Goal: Information Seeking & Learning: Check status

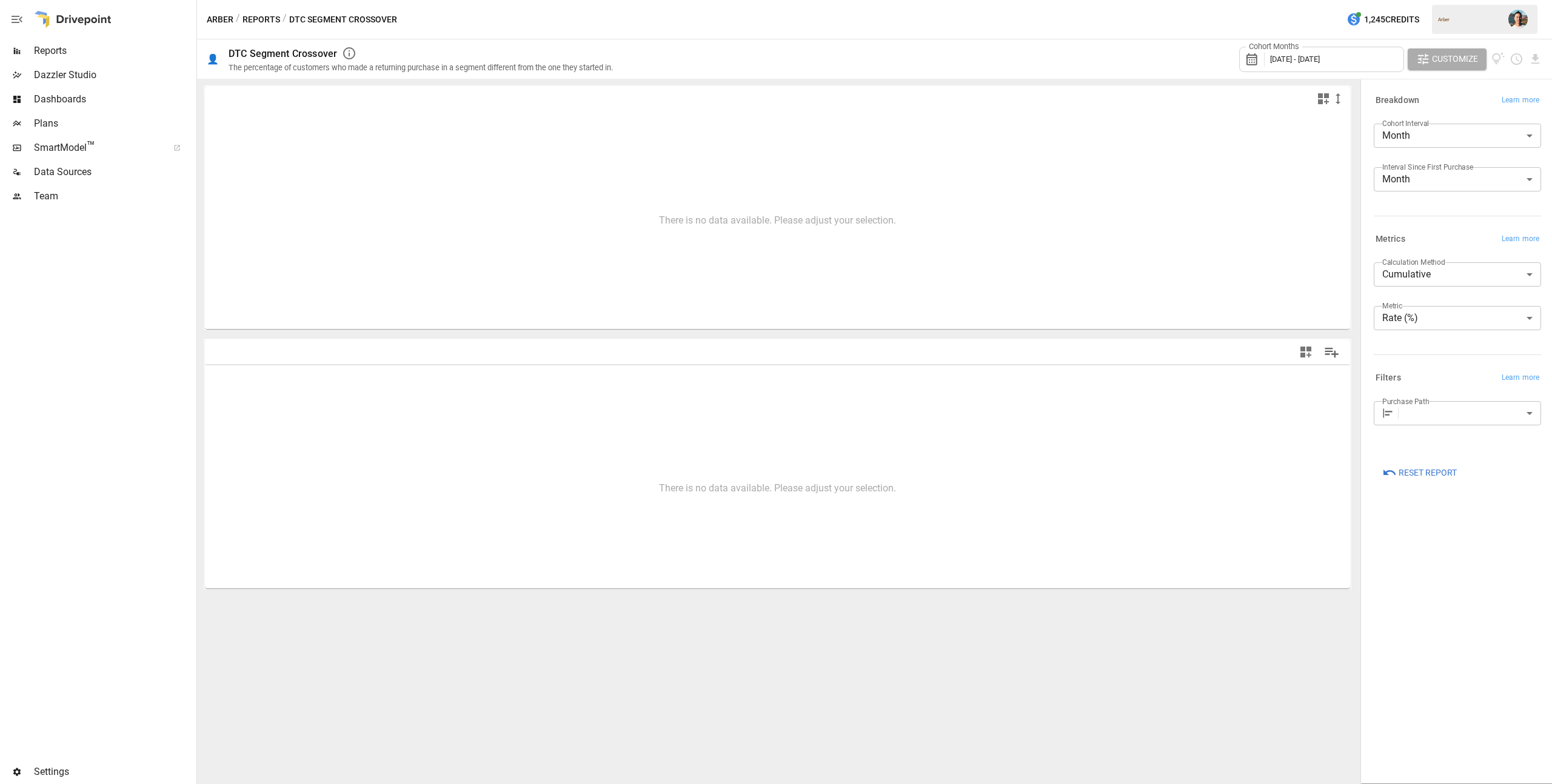
click at [241, 18] on div "/ Reports" at bounding box center [257, 20] width 44 height 15
click at [248, 17] on button "Reports" at bounding box center [261, 20] width 37 height 15
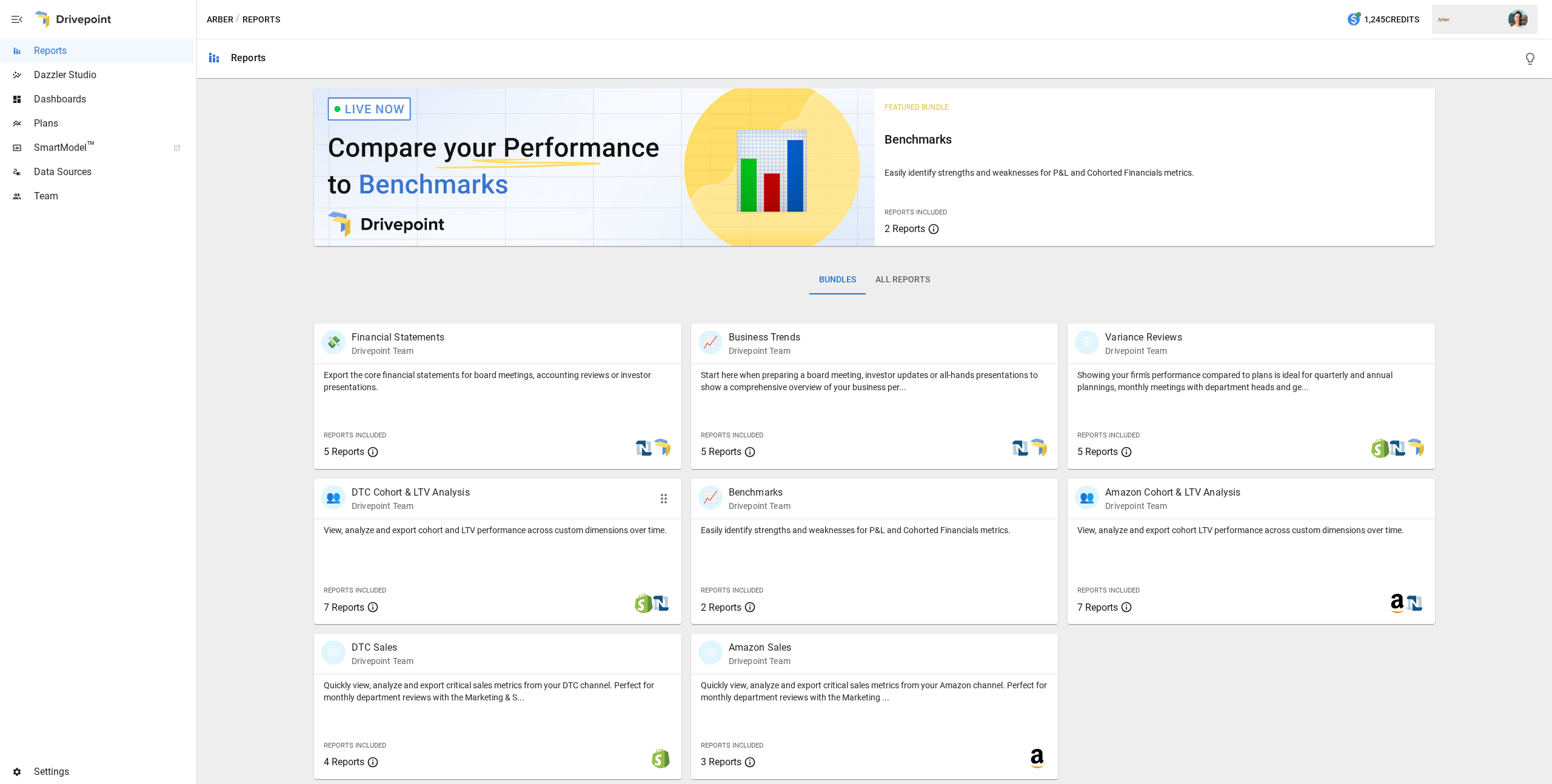
click at [563, 554] on div "View, analyze and export cohort and LTV performance across custom dimensions ov…" at bounding box center [497, 571] width 367 height 105
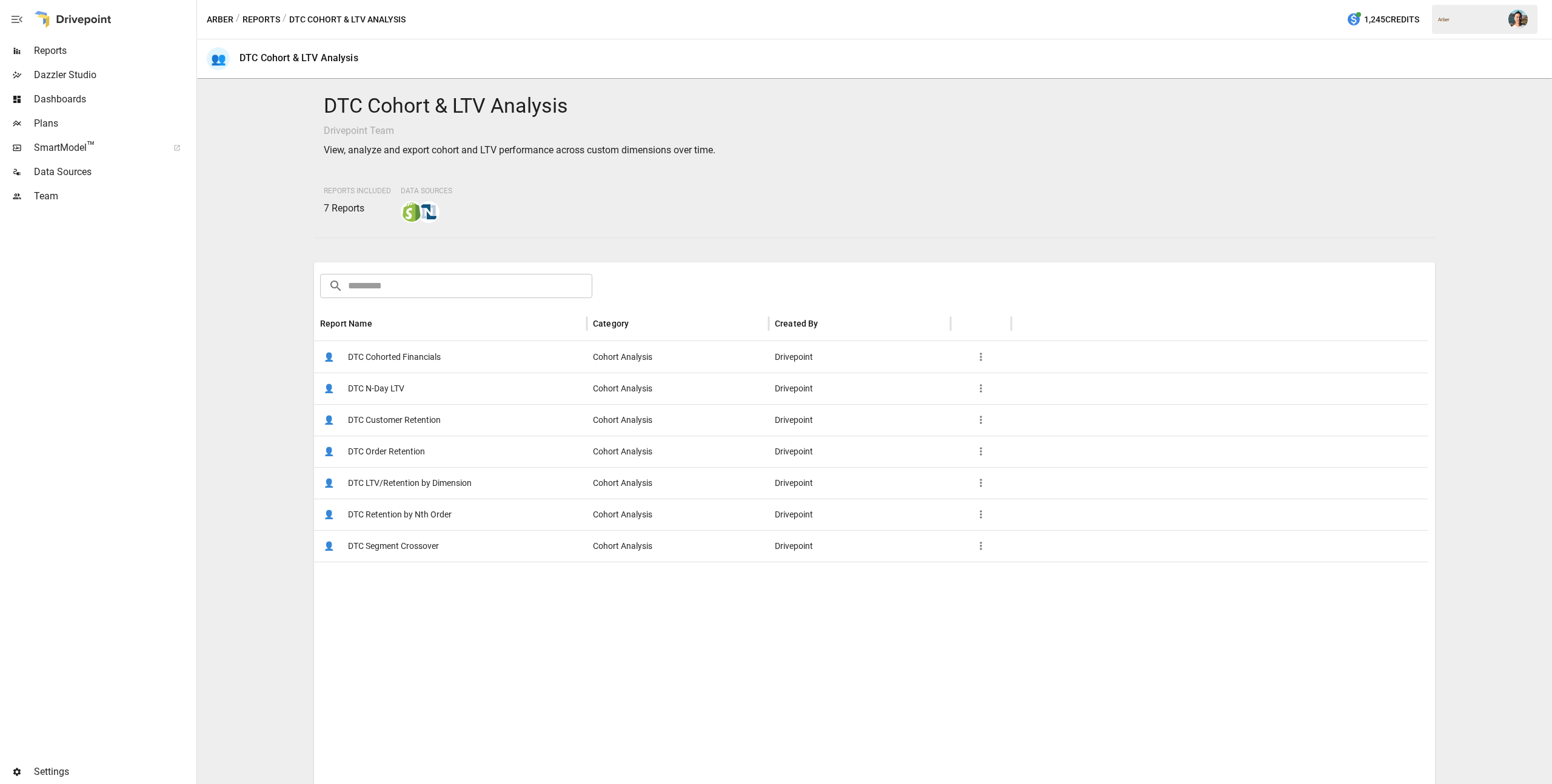
click at [440, 414] on div "👤 DTC Customer Retention" at bounding box center [450, 420] width 273 height 32
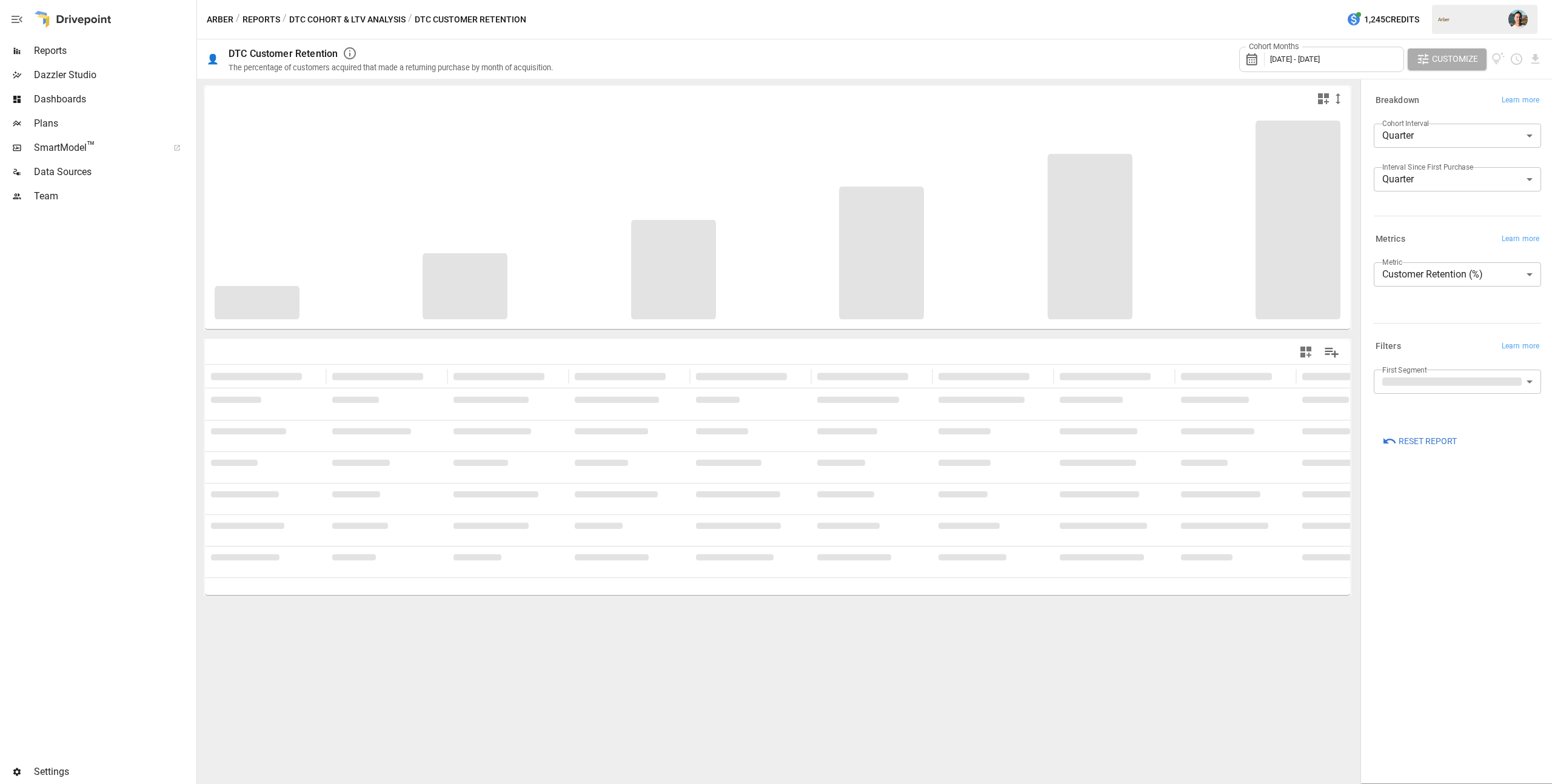
click at [1319, 58] on span "[DATE] - [DATE]" at bounding box center [1295, 59] width 50 height 9
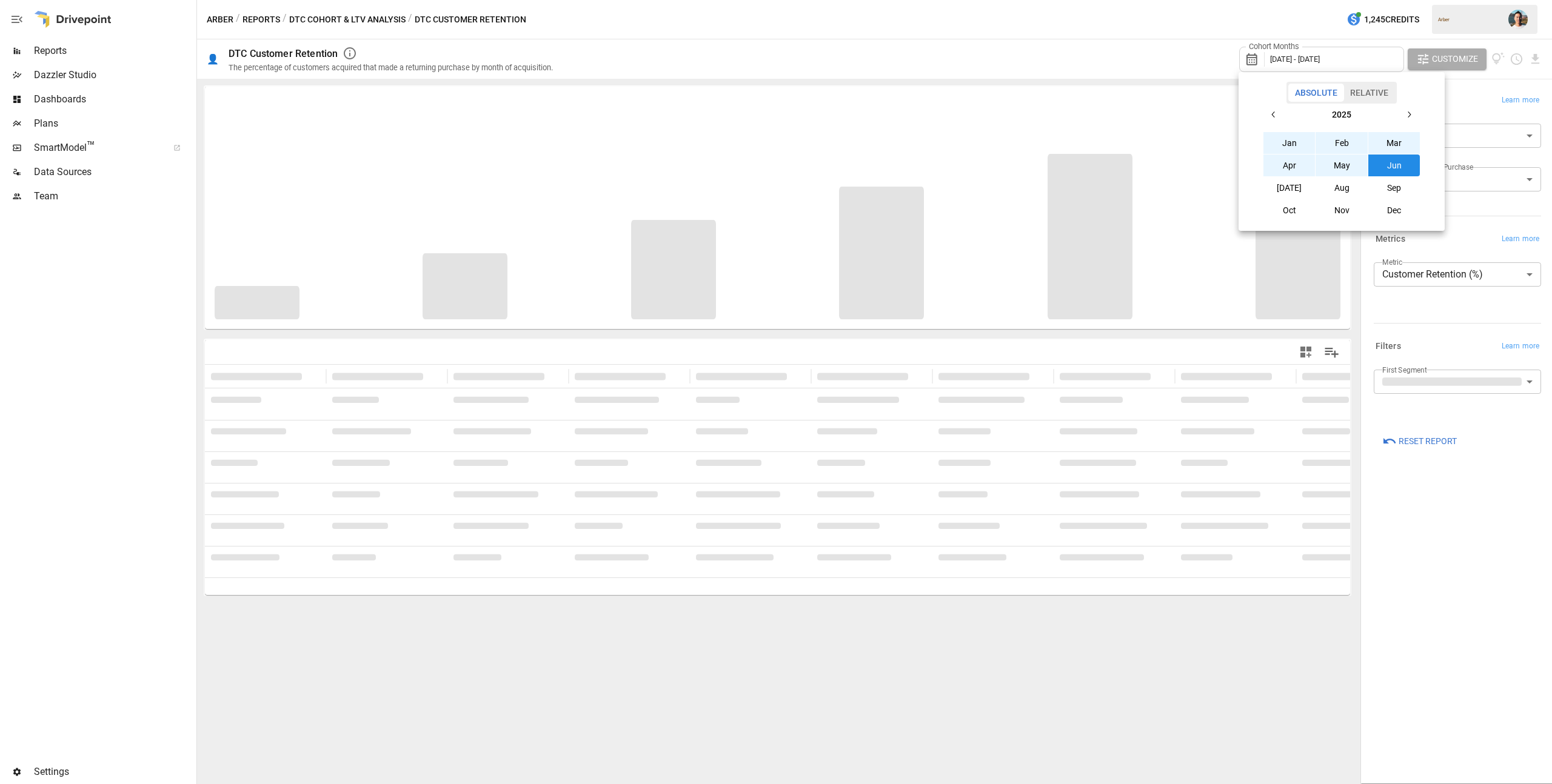
click at [1174, 50] on div at bounding box center [776, 392] width 1552 height 784
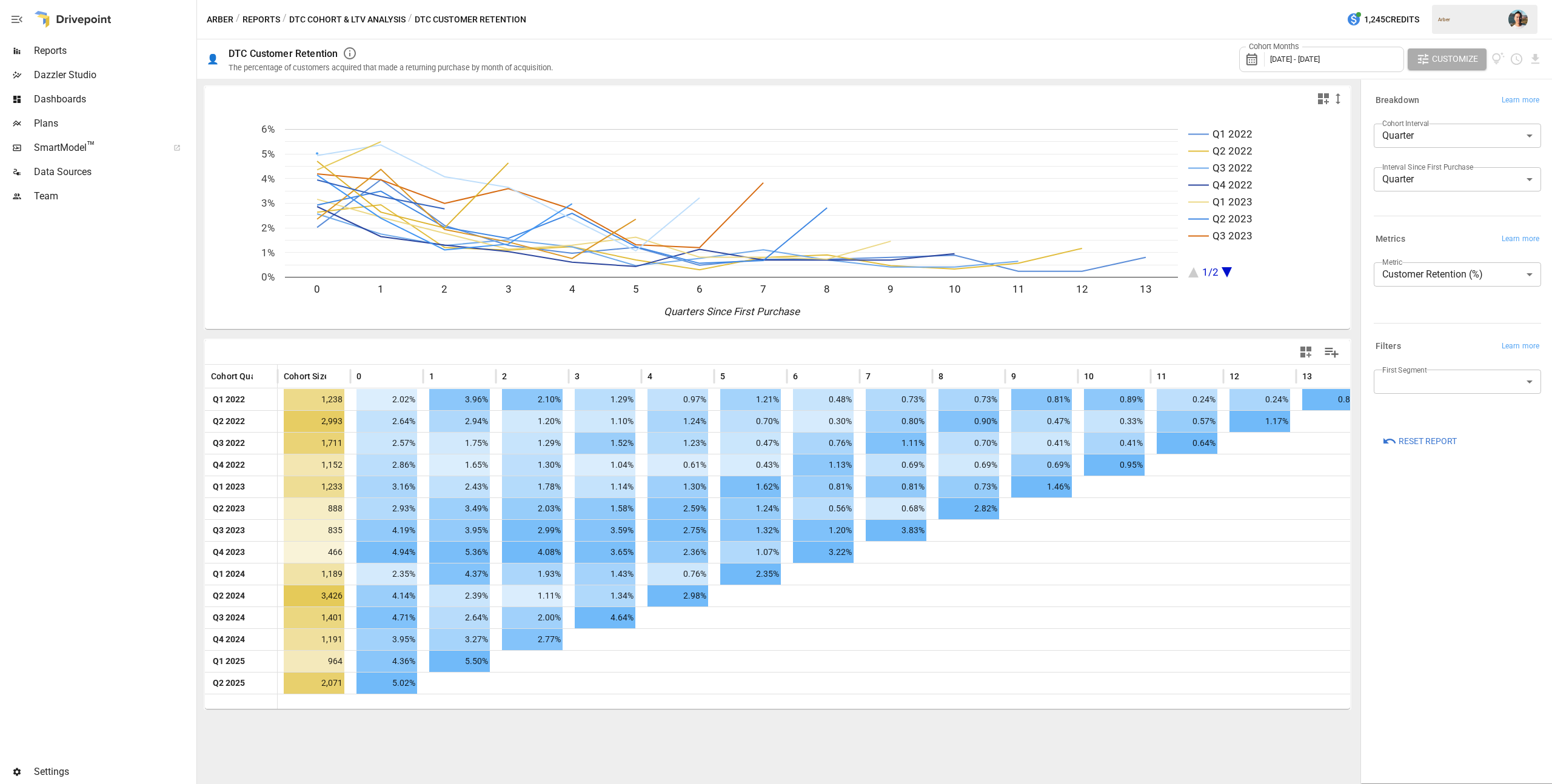
click at [1319, 59] on span "[DATE] - [DATE]" at bounding box center [1295, 59] width 50 height 9
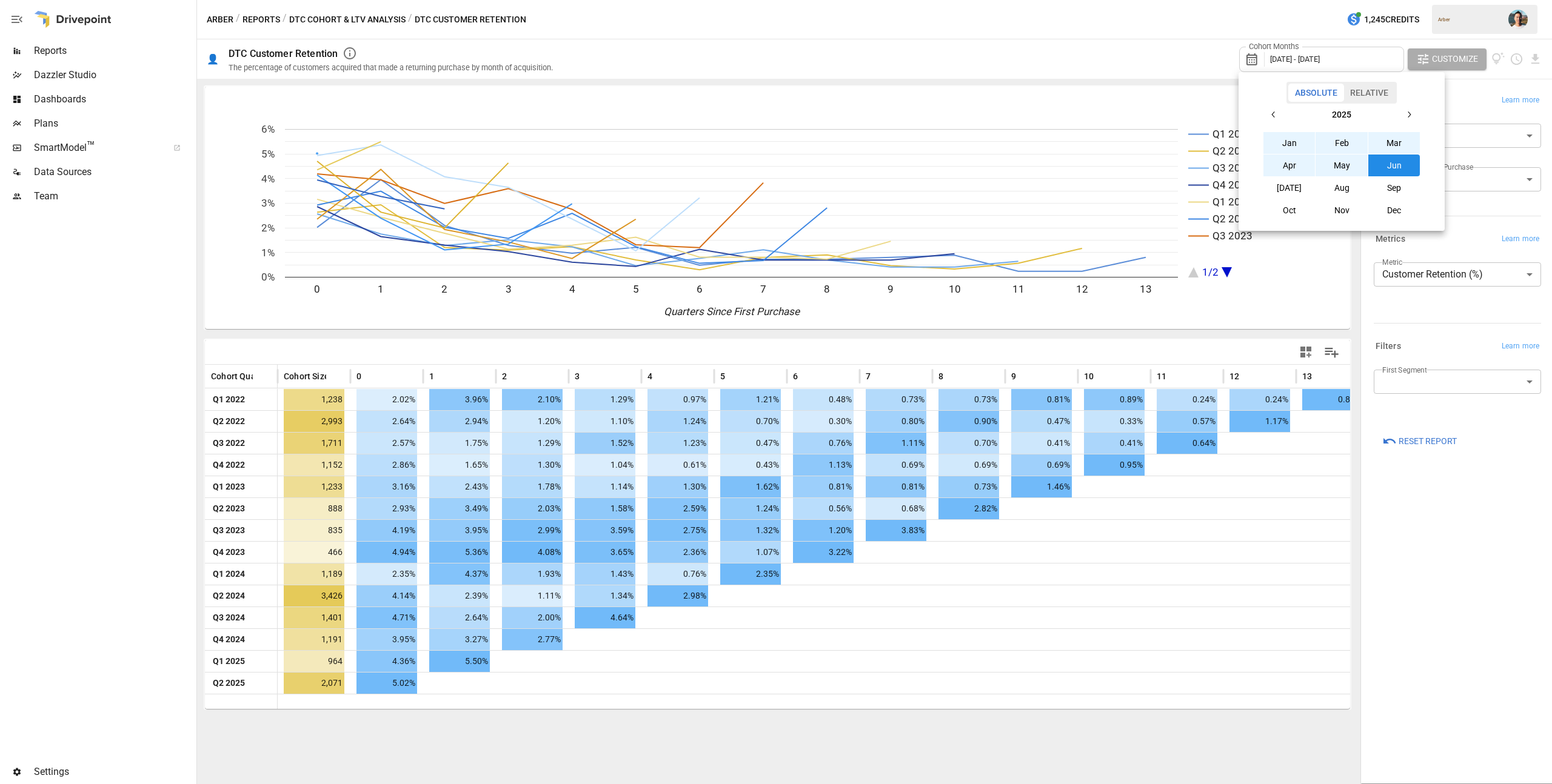
click at [1301, 185] on button "[DATE]" at bounding box center [1289, 188] width 52 height 22
click at [1278, 111] on icon "button" at bounding box center [1273, 114] width 10 height 10
click at [1284, 183] on button "[DATE]" at bounding box center [1289, 188] width 52 height 22
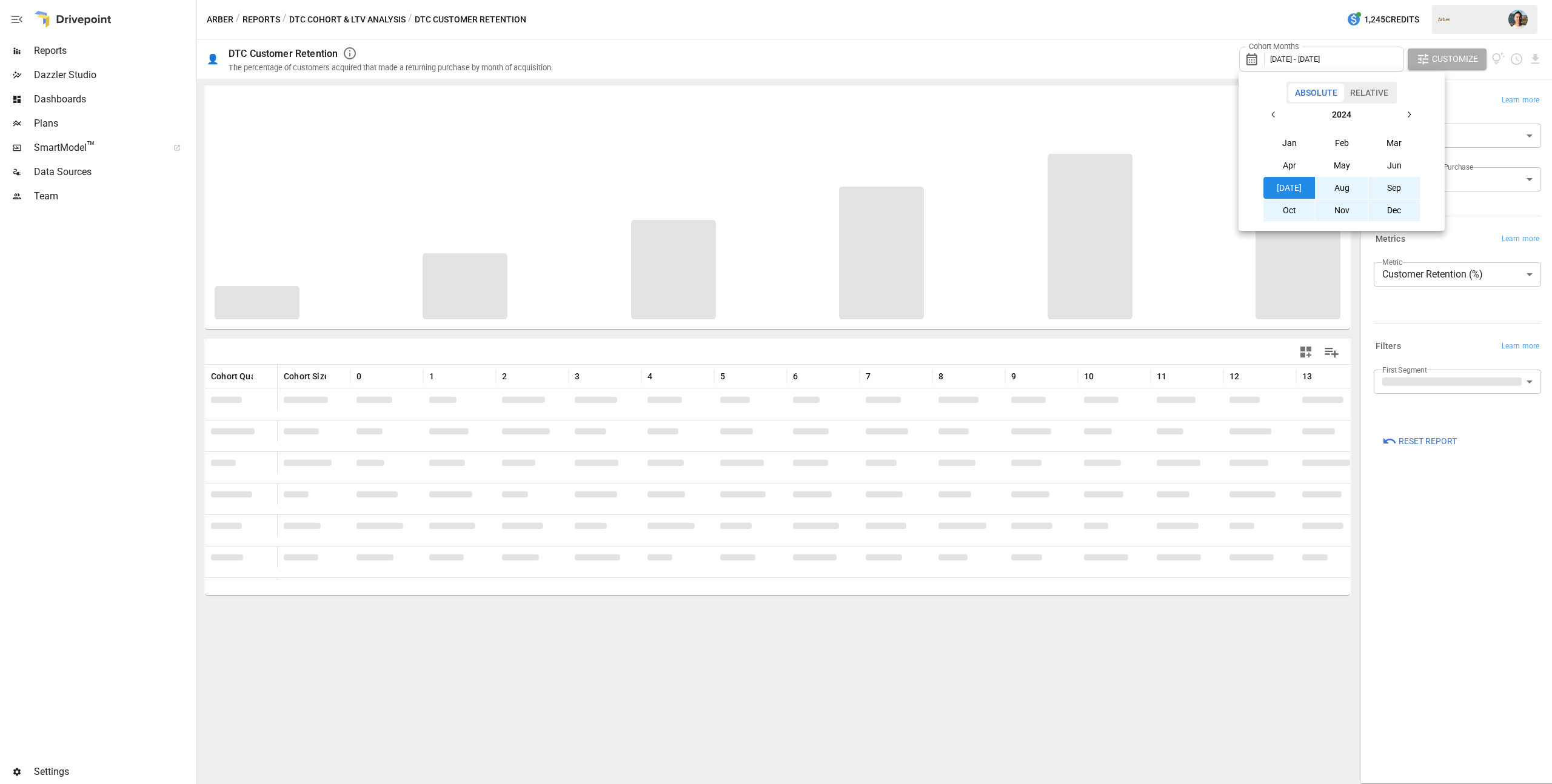
click at [1170, 37] on div at bounding box center [776, 392] width 1552 height 784
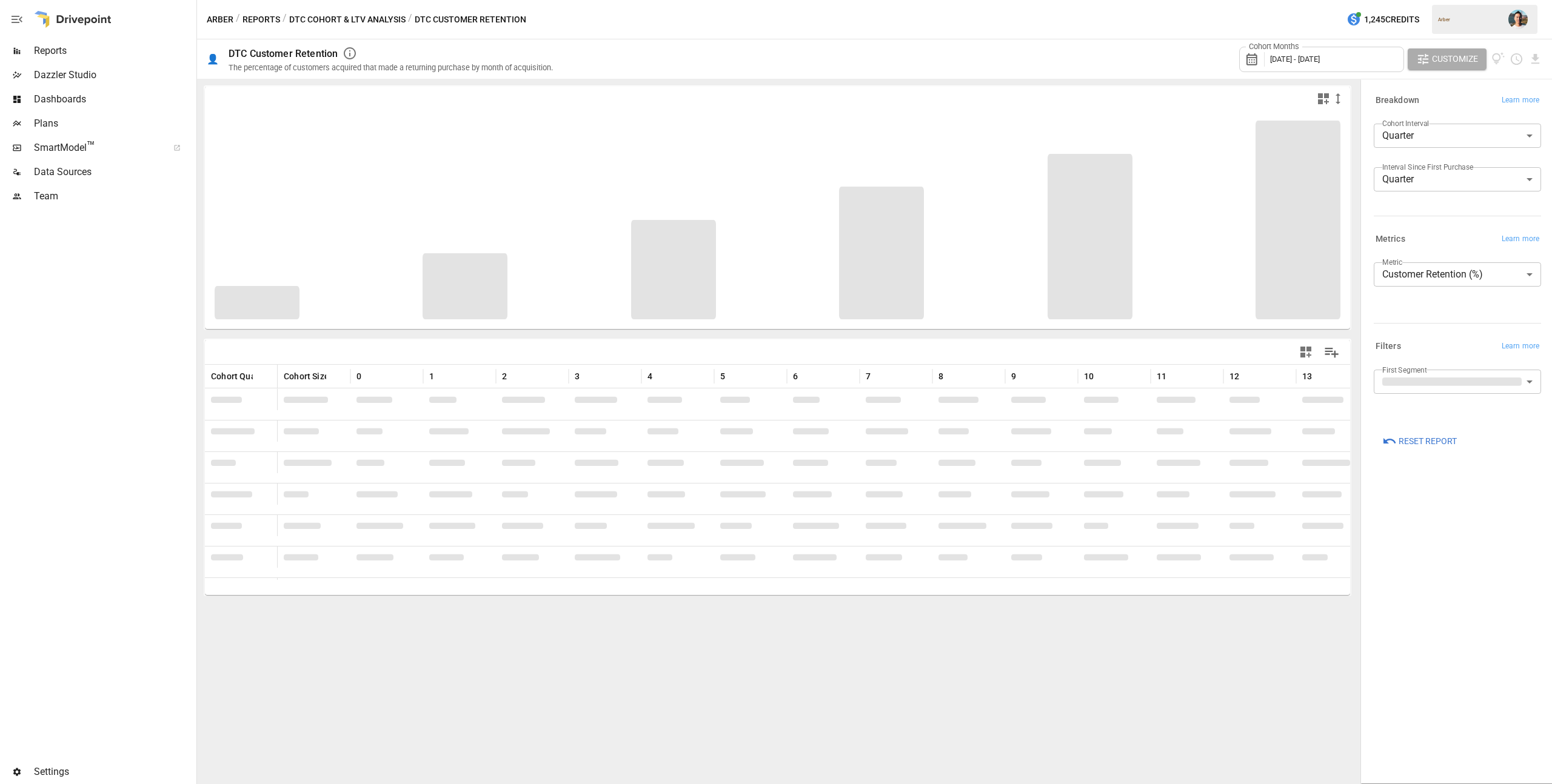
click at [1433, 0] on body "Reports Dazzler Studio Dashboards Plans SmartModel ™ Data Sources Team Settings…" at bounding box center [776, 0] width 1552 height 0
click at [1427, 216] on span "Month" at bounding box center [1457, 213] width 148 height 15
type input "*****"
click at [1441, 0] on body "Reports Dazzler Studio Dashboards Plans SmartModel ™ Data Sources Team Settings…" at bounding box center [776, 0] width 1552 height 0
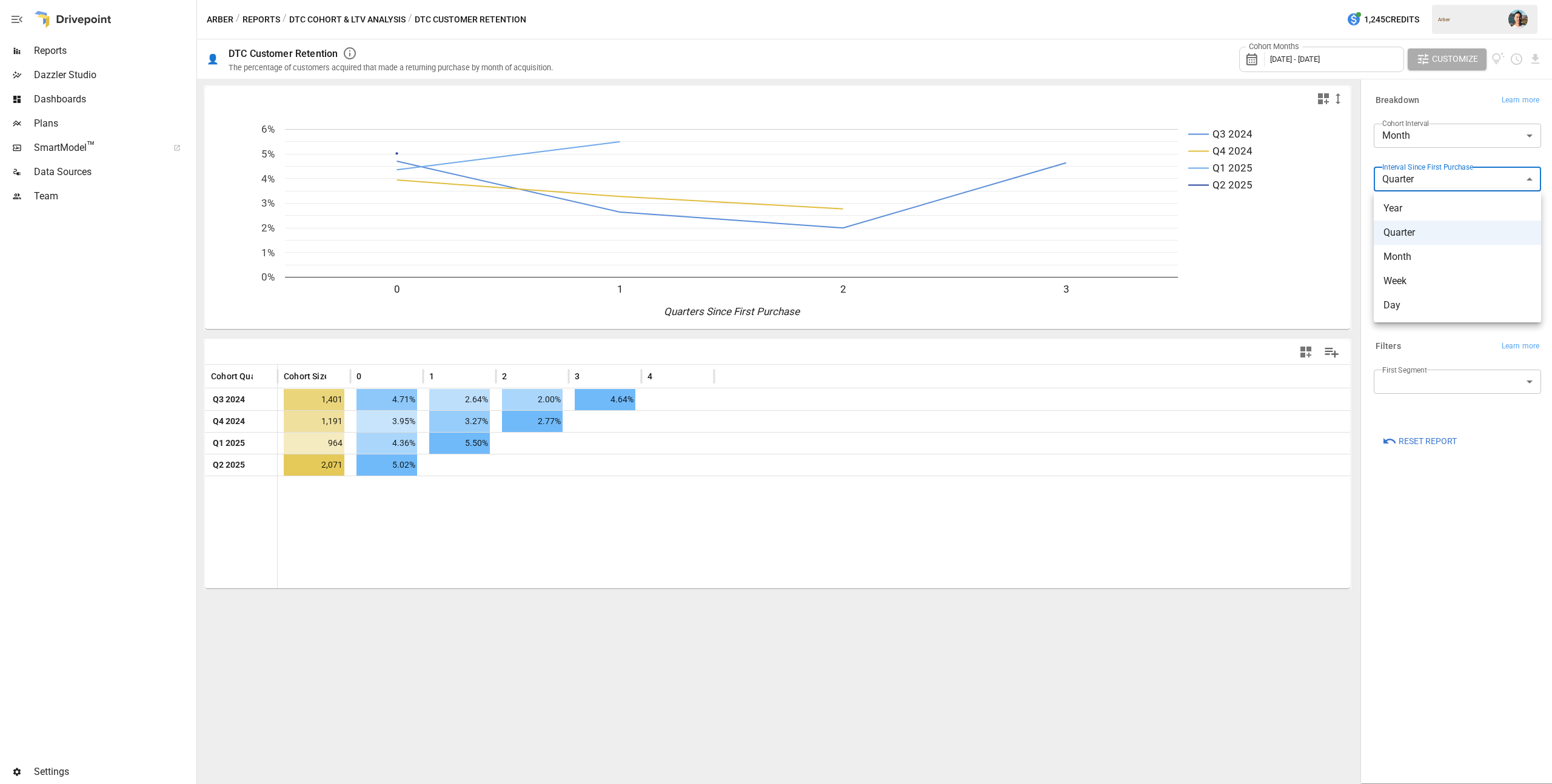
click at [1427, 248] on li "Month" at bounding box center [1457, 257] width 167 height 24
type input "*****"
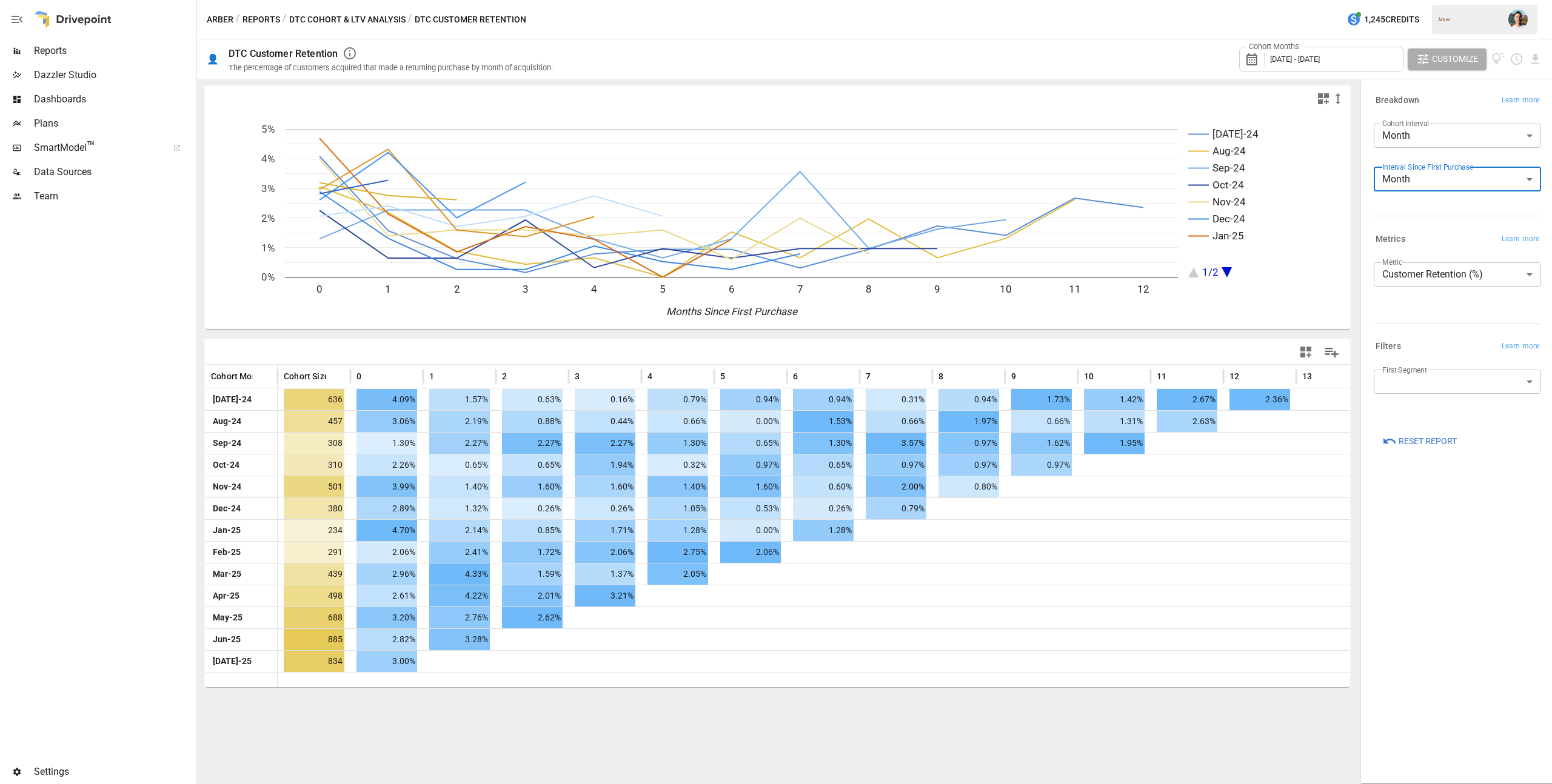
click at [1237, 710] on div "[DATE]-24 Aug-24 Sep-24 Oct-24 Nov-24 Dec-24 Jan-25 1/2 0 1 2 3 4 5 6 7 8 9 10 …" at bounding box center [777, 431] width 1161 height 706
click at [253, 19] on button "Reports" at bounding box center [261, 20] width 37 height 15
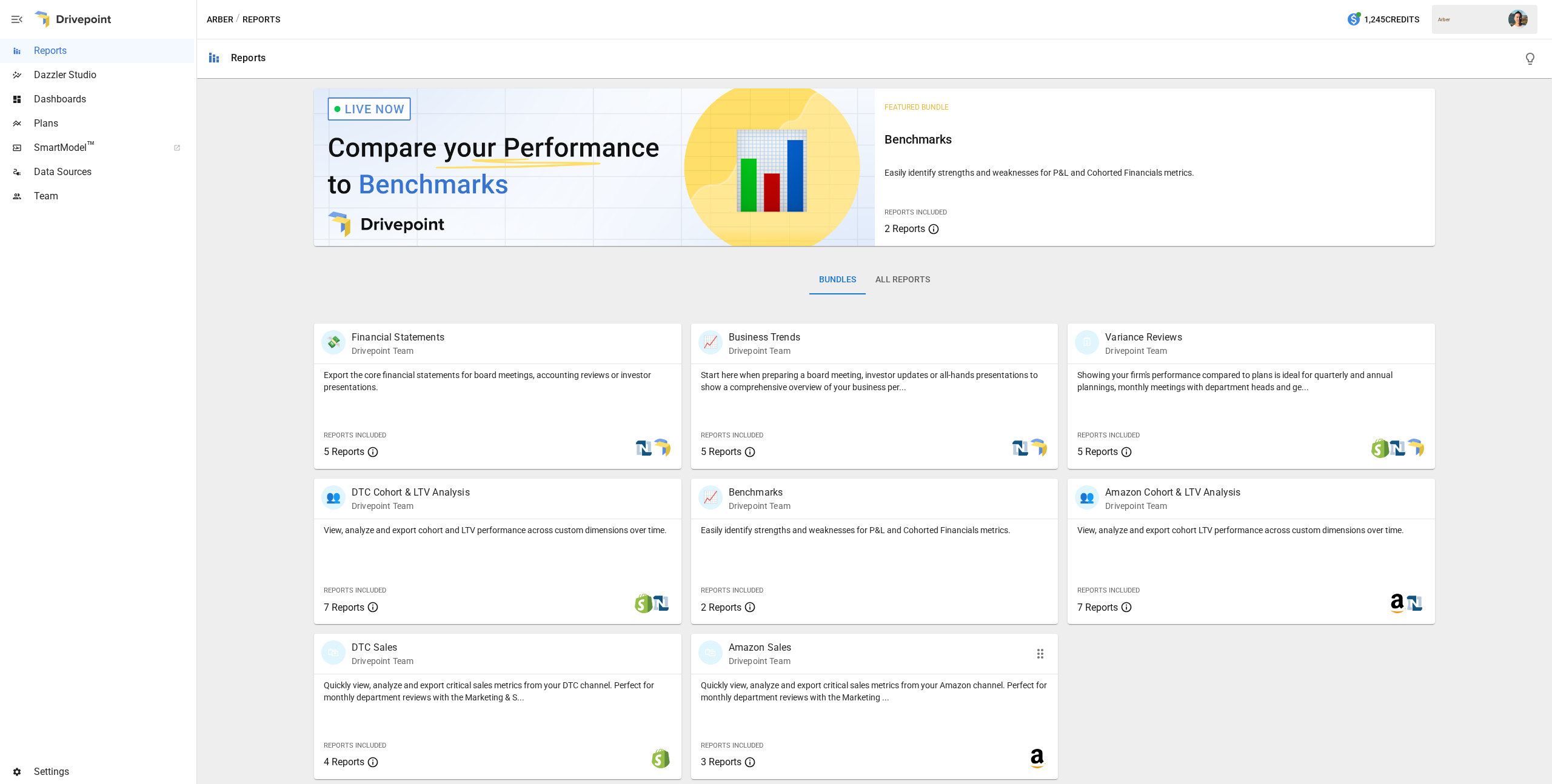
click at [903, 695] on p "Quickly view, analyze and export critical sales metrics from your Amazon channe…" at bounding box center [874, 691] width 348 height 24
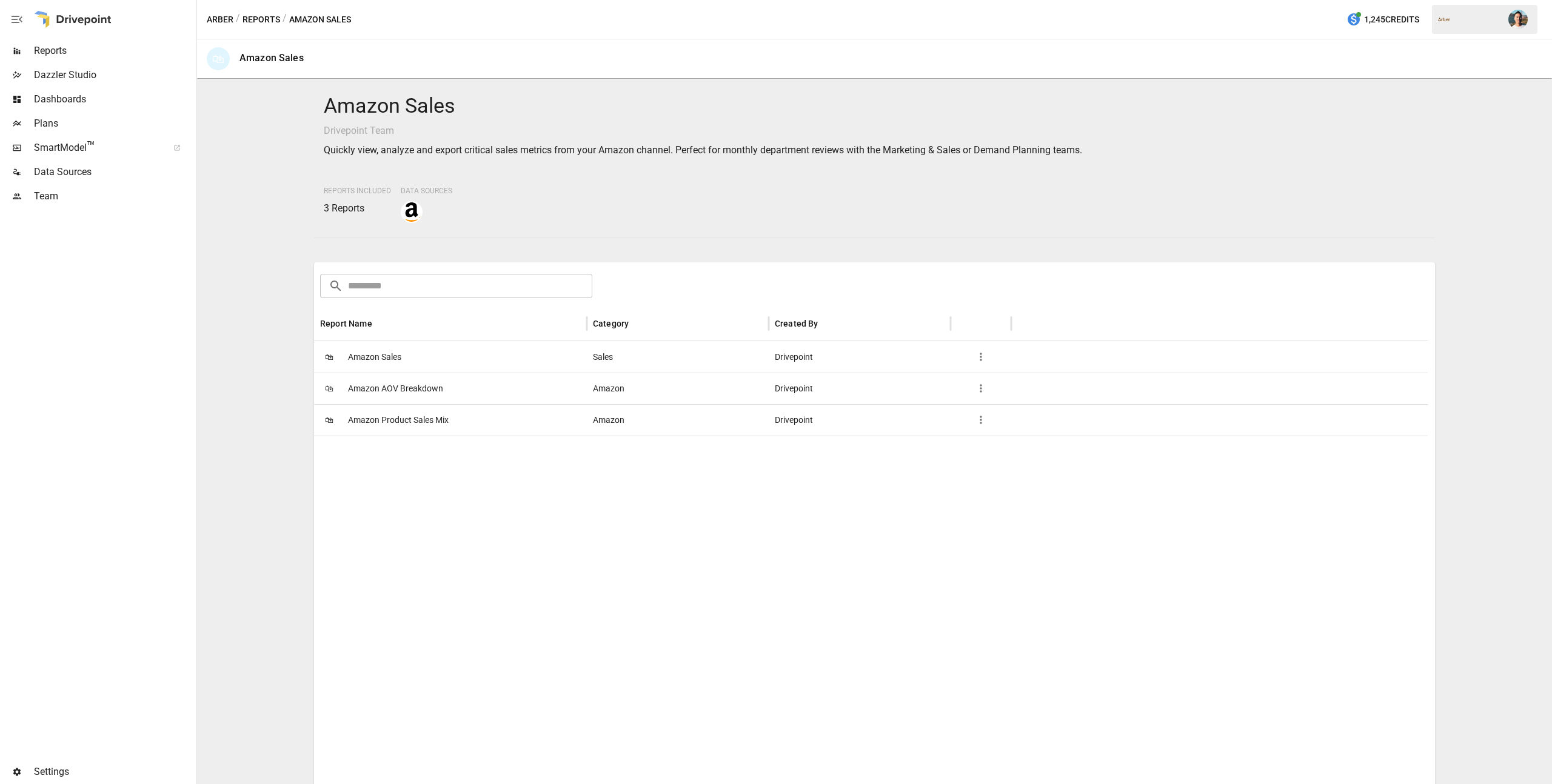
click at [247, 15] on button "Reports" at bounding box center [261, 20] width 37 height 15
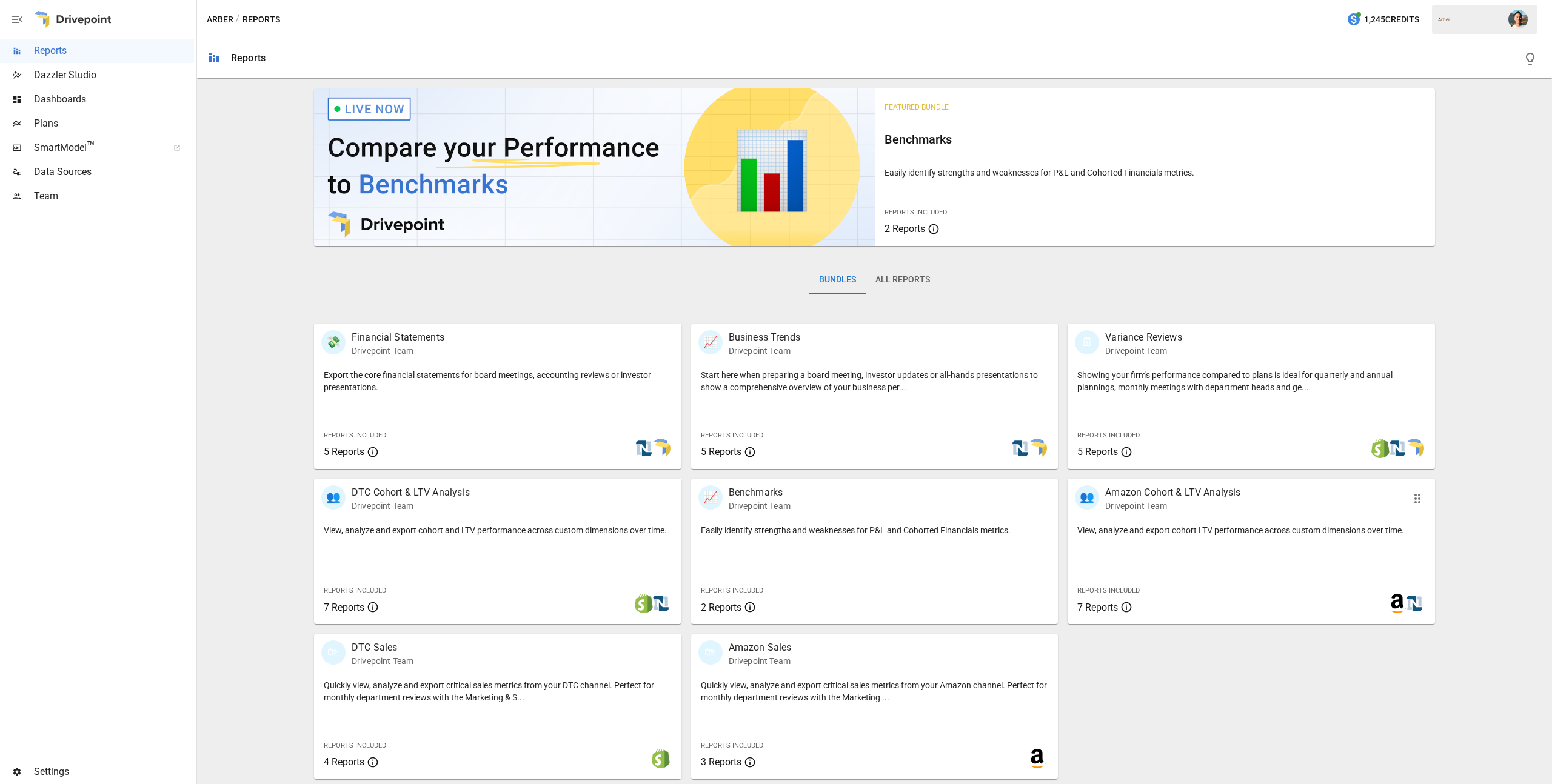
click at [1128, 512] on p "Drivepoint Team" at bounding box center [1173, 506] width 135 height 12
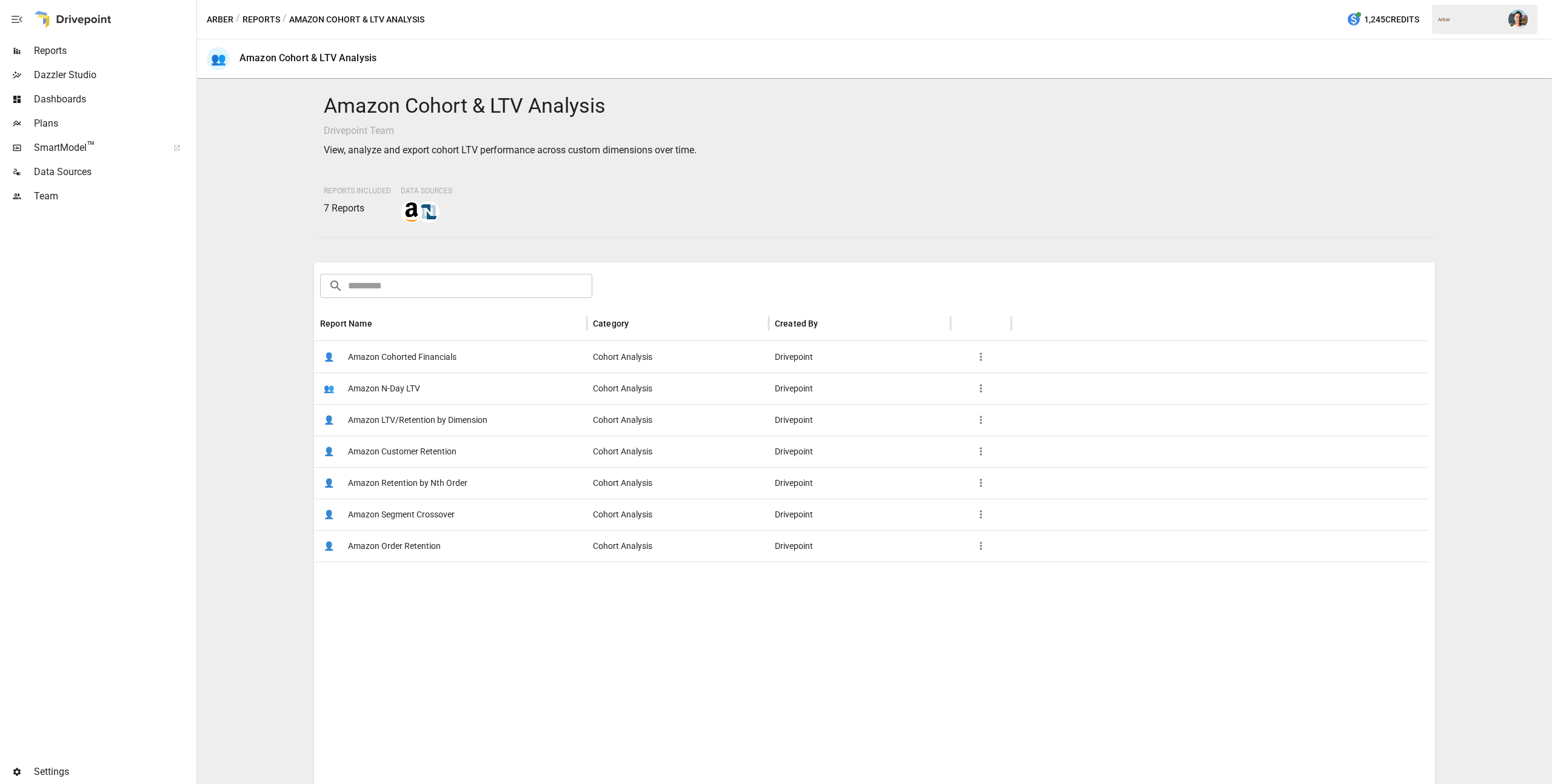
click at [430, 448] on span "Amazon Customer Retention" at bounding box center [402, 452] width 109 height 31
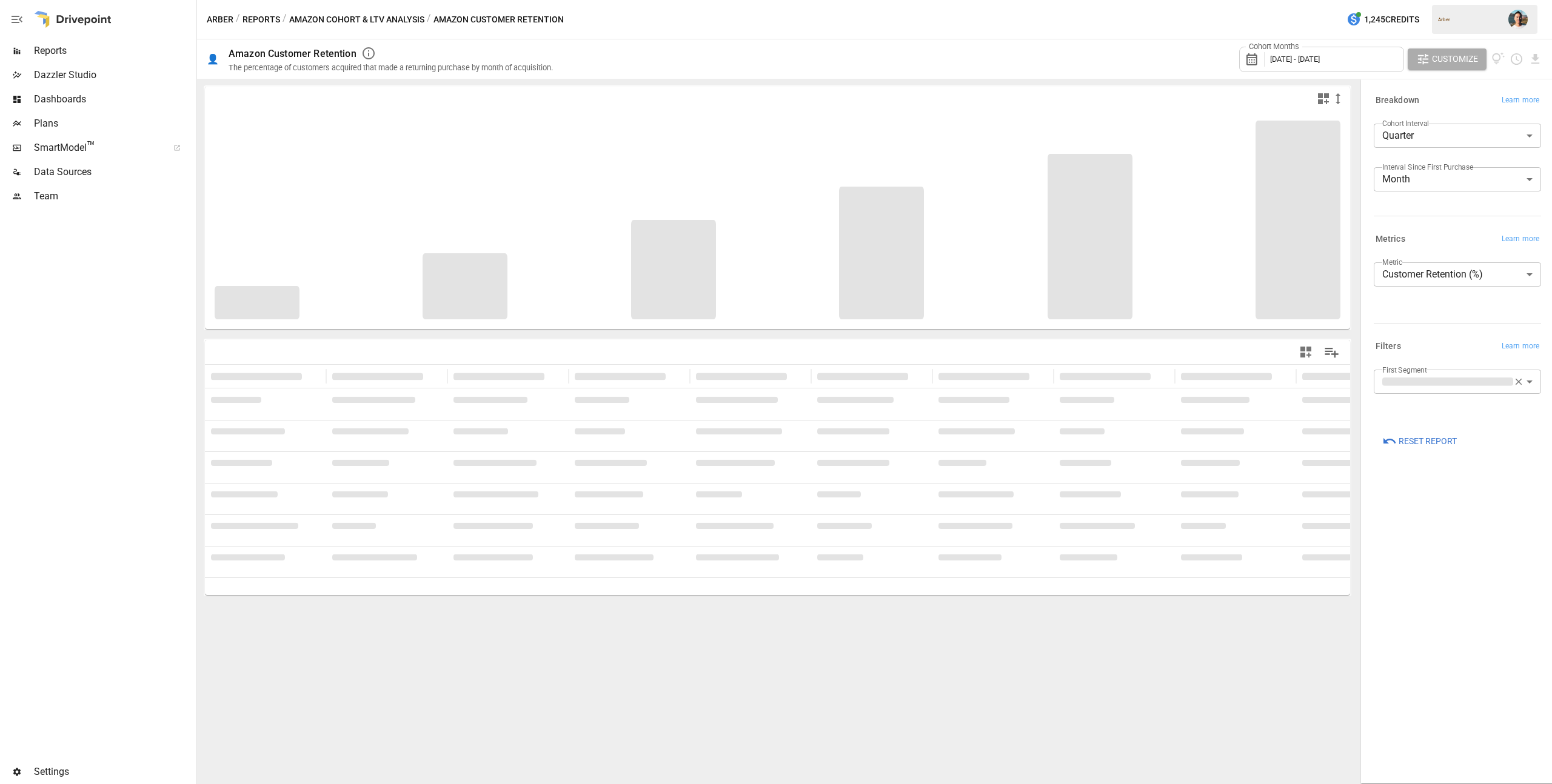
click at [1319, 56] on span "[DATE] - [DATE]" at bounding box center [1295, 59] width 50 height 9
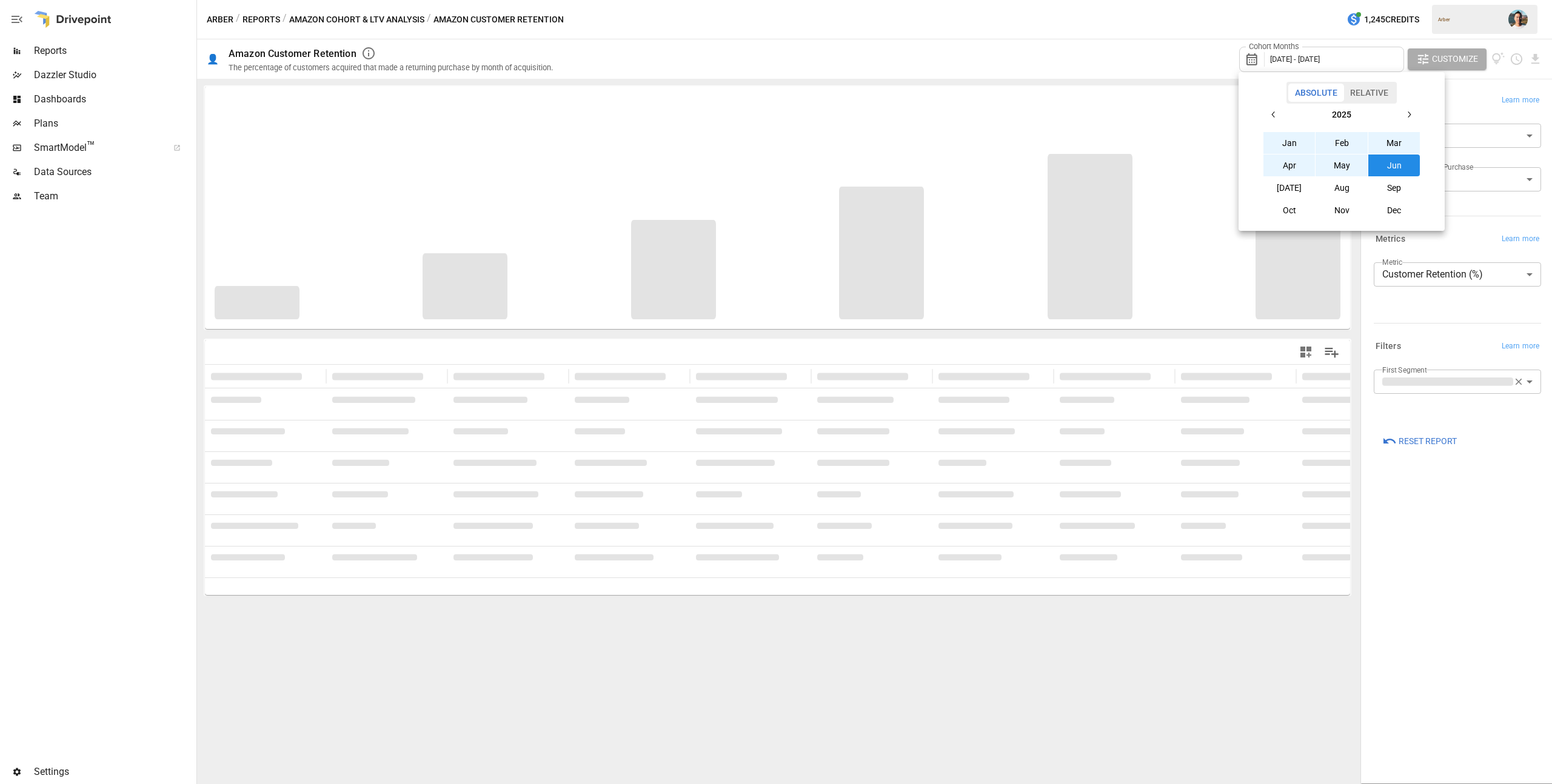
click at [1300, 180] on button "[DATE]" at bounding box center [1289, 188] width 52 height 22
click at [1277, 116] on icon "button" at bounding box center [1273, 114] width 10 height 10
click at [1295, 180] on button "[DATE]" at bounding box center [1289, 188] width 52 height 22
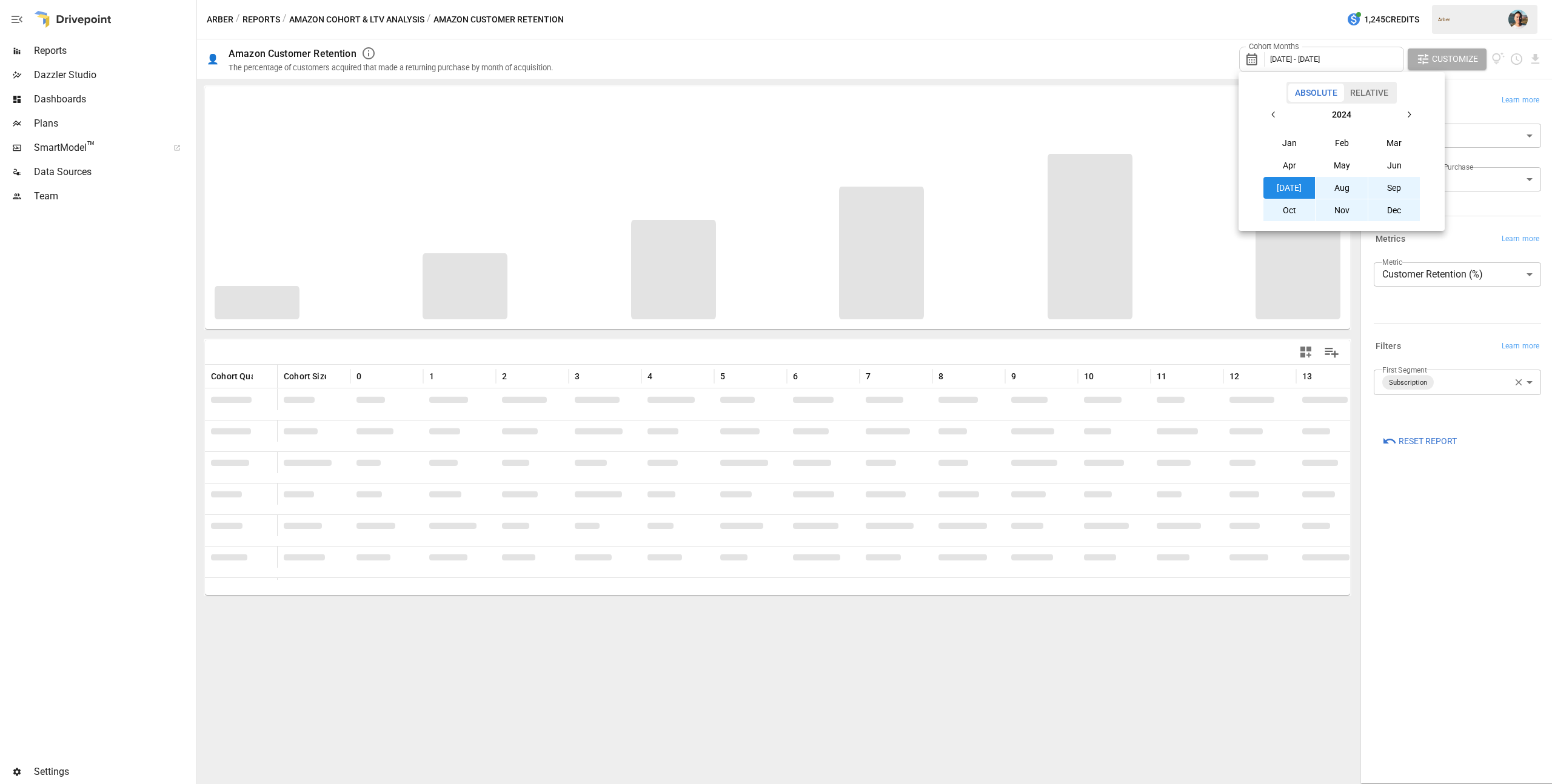
click at [1144, 61] on div at bounding box center [776, 392] width 1552 height 784
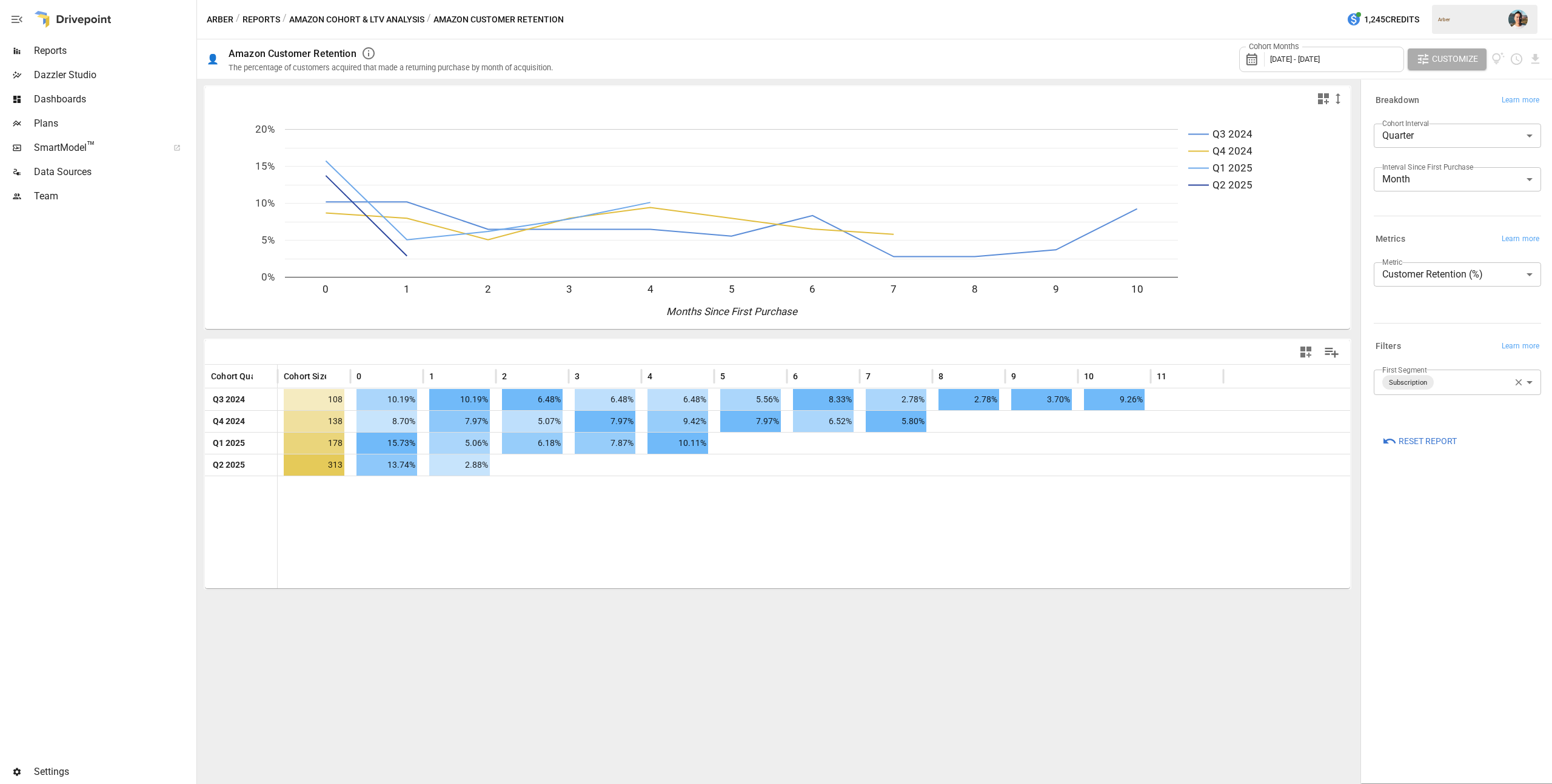
click at [1396, 172] on label "Interval Since First Purchase" at bounding box center [1427, 167] width 91 height 10
click at [1413, 0] on body "**********" at bounding box center [776, 0] width 1552 height 0
click at [1405, 205] on li "Month" at bounding box center [1457, 213] width 167 height 24
type input "*****"
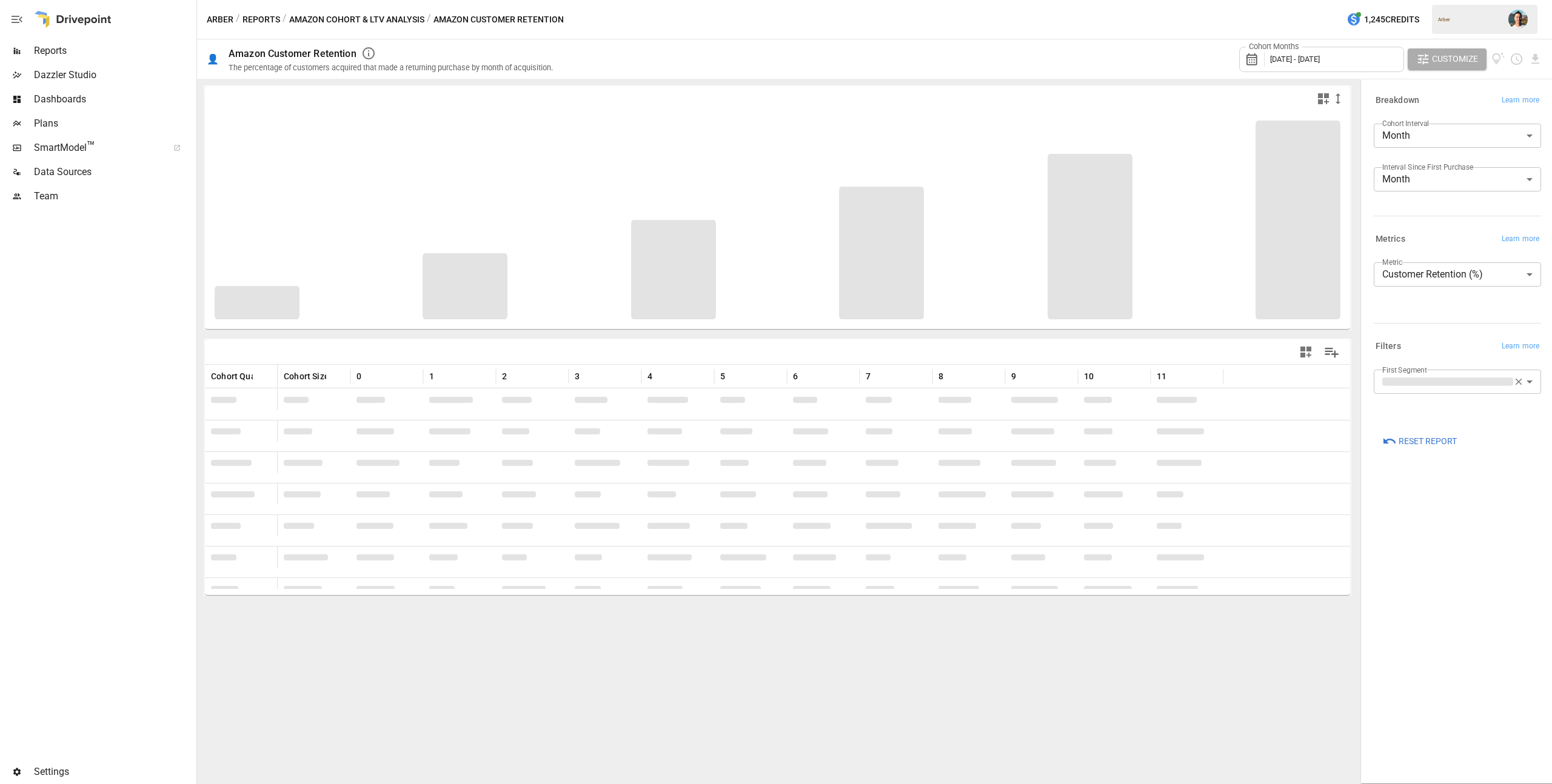
click at [1426, 329] on div "**********" at bounding box center [1454, 279] width 172 height 107
